Goal: Task Accomplishment & Management: Manage account settings

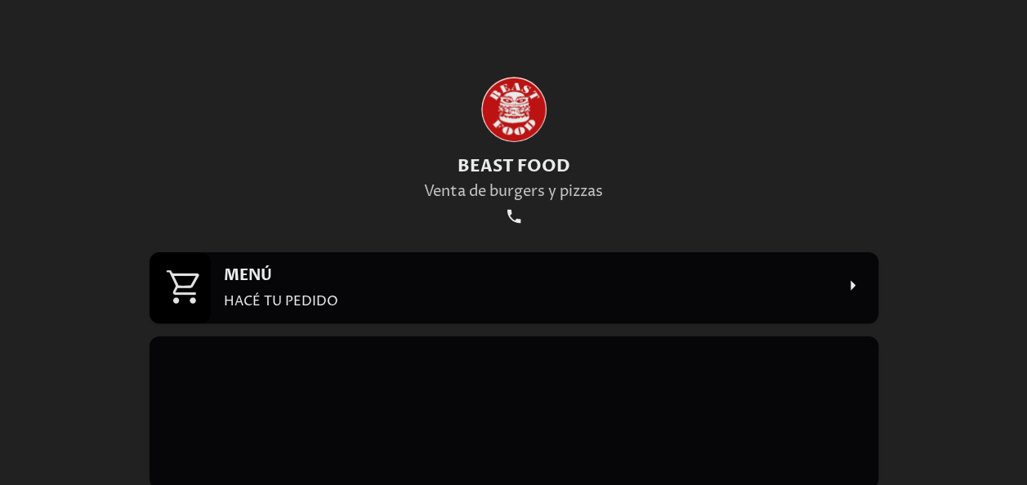
click at [603, 301] on p "HACÉ TU PEDIDO" at bounding box center [529, 301] width 610 height 18
